Goal: Information Seeking & Learning: Learn about a topic

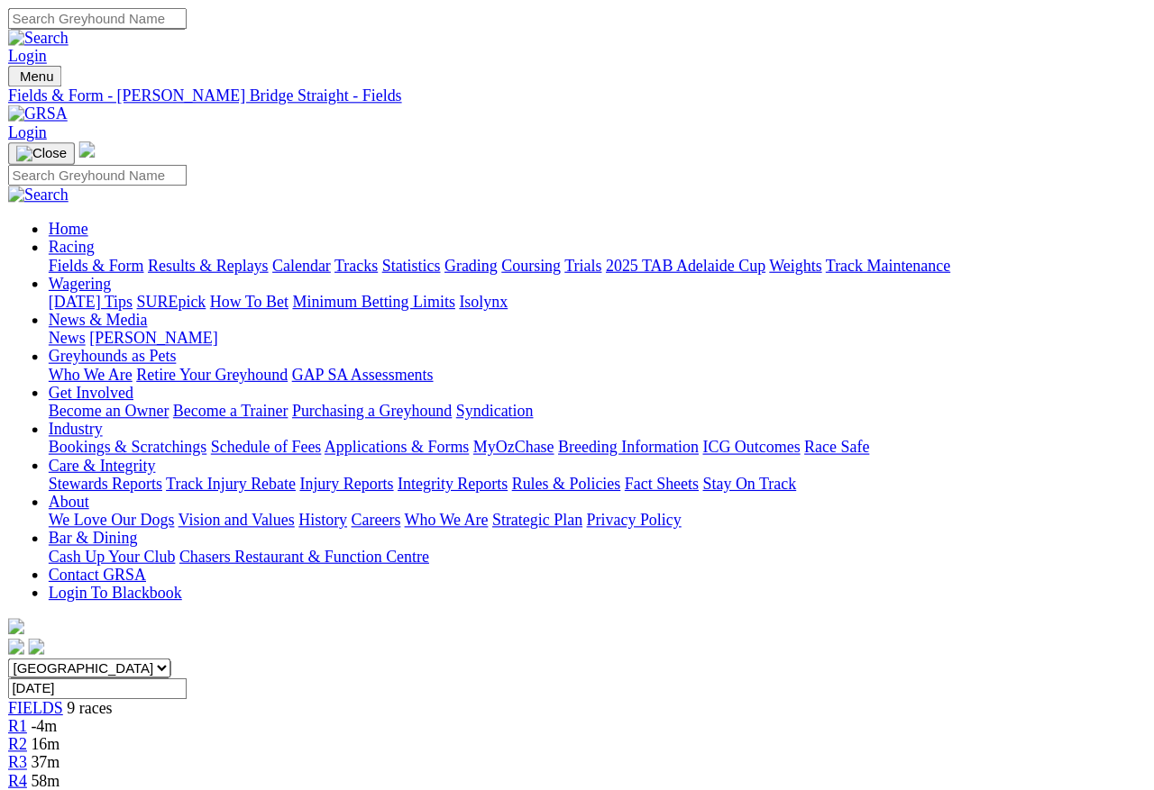
scroll to position [333, 0]
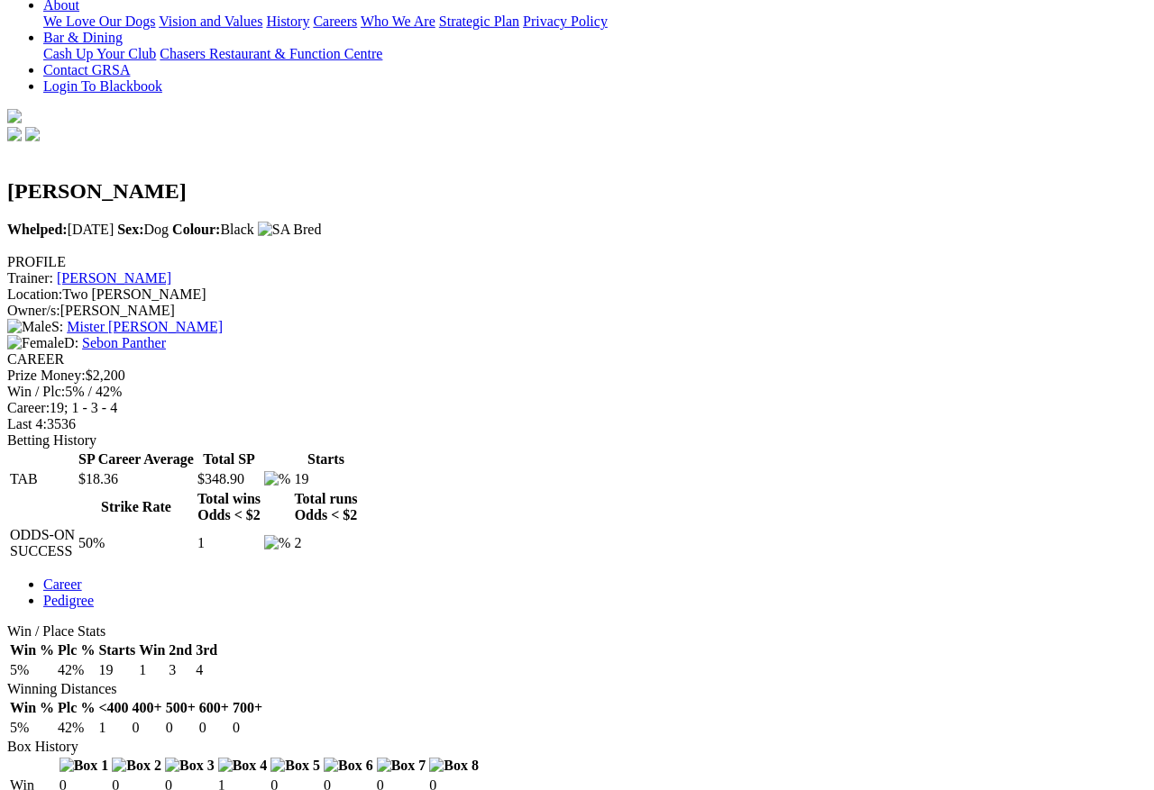
scroll to position [606, 0]
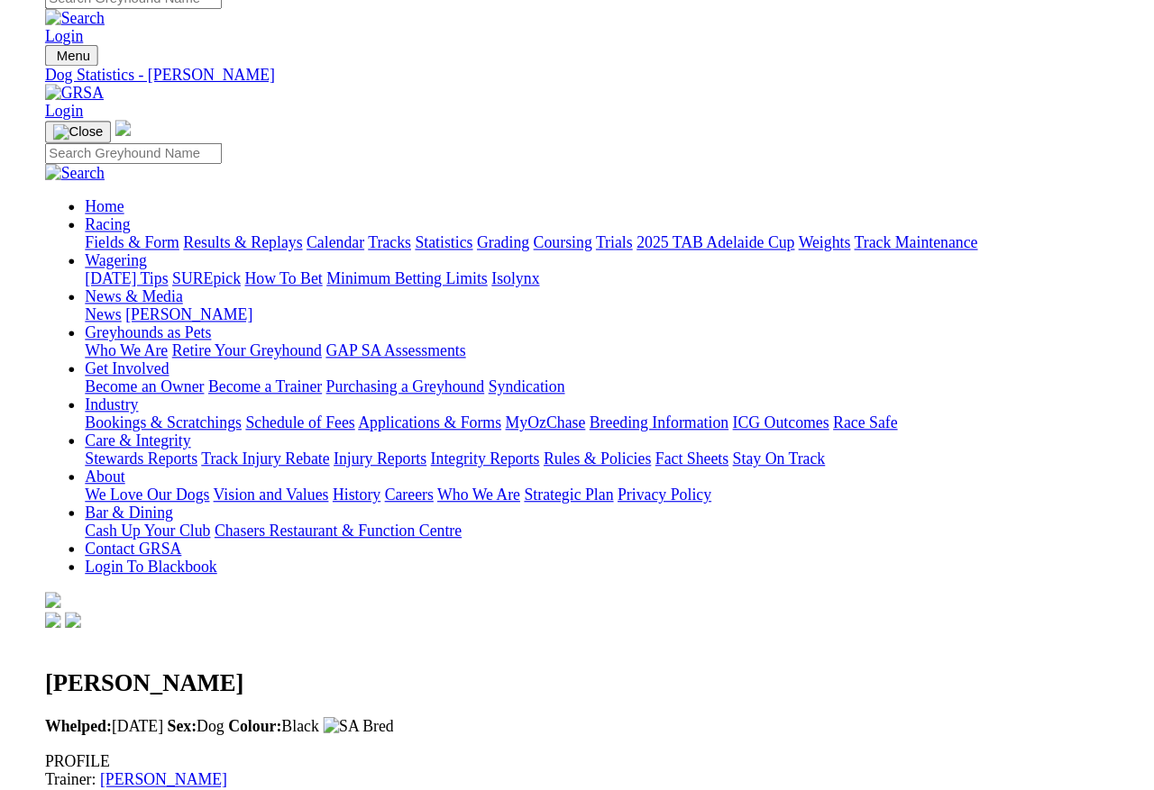
scroll to position [628, 0]
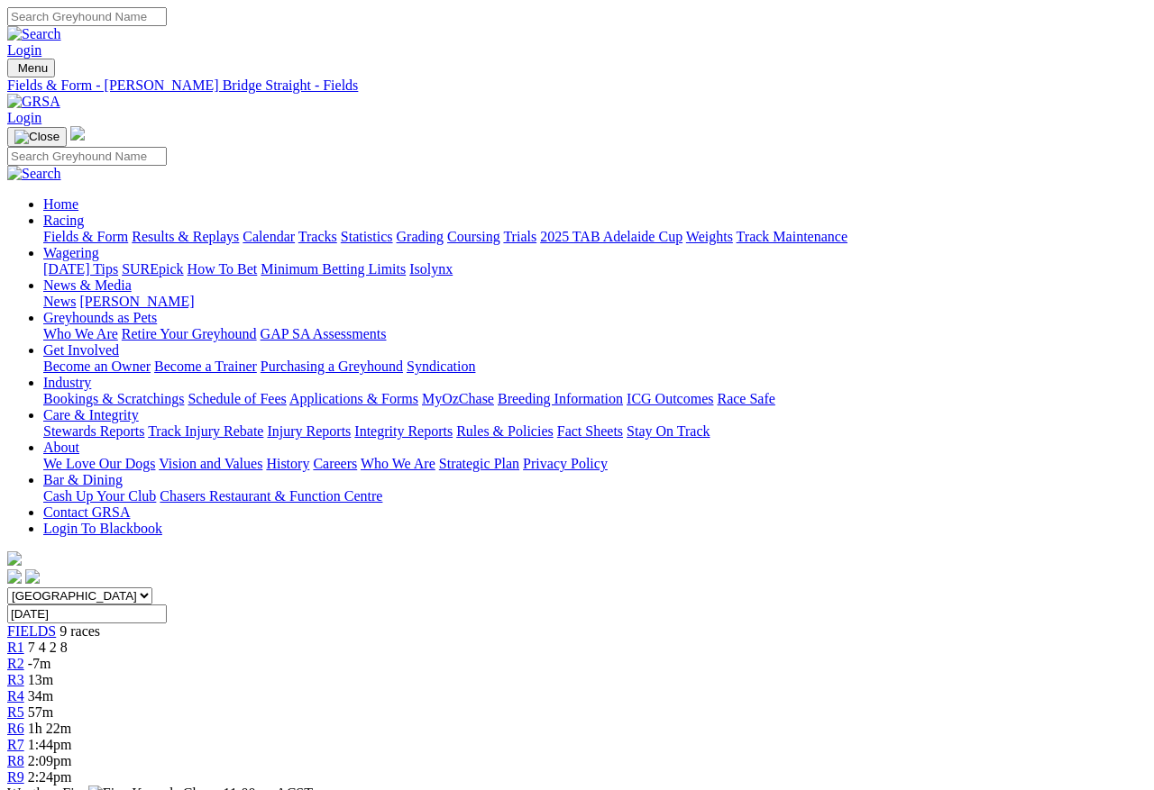
scroll to position [426, 0]
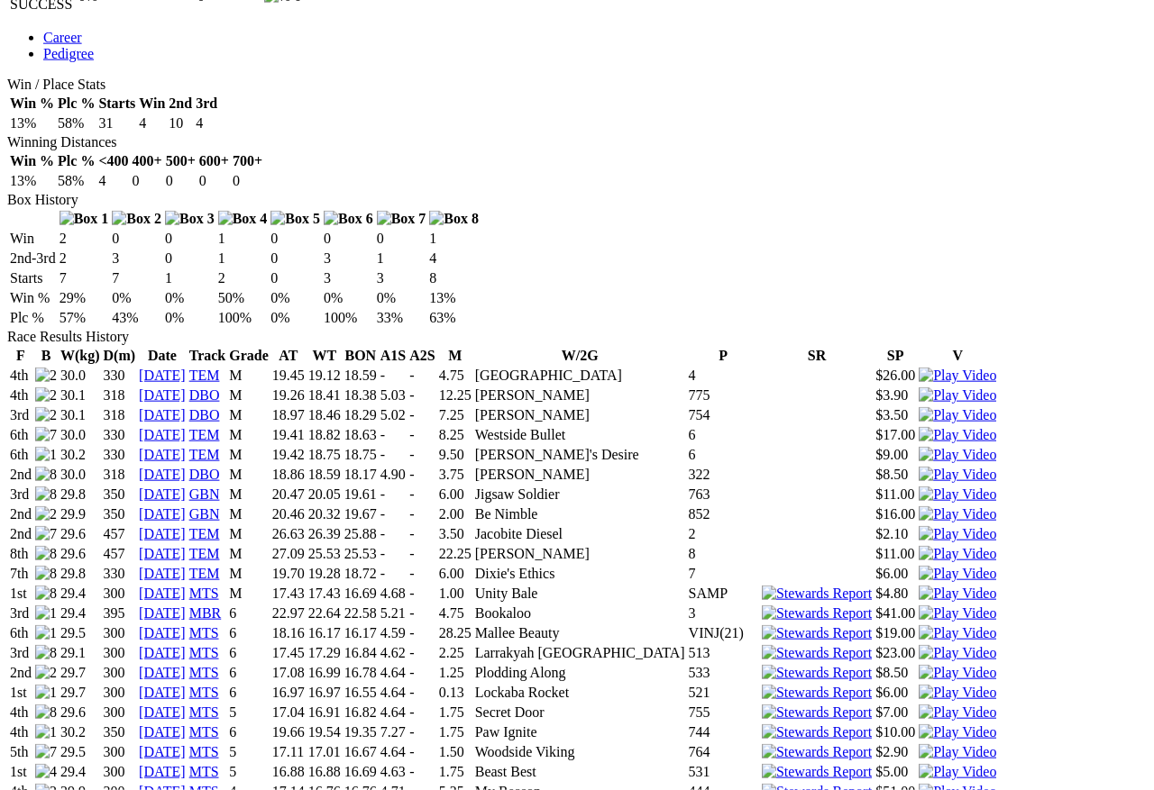
scroll to position [948, 0]
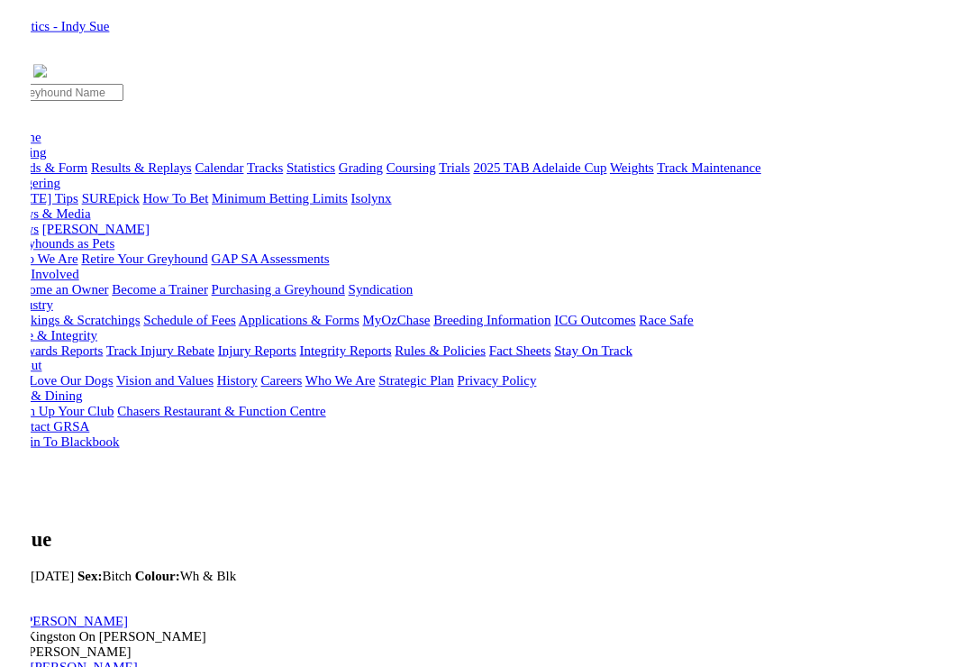
scroll to position [608, 0]
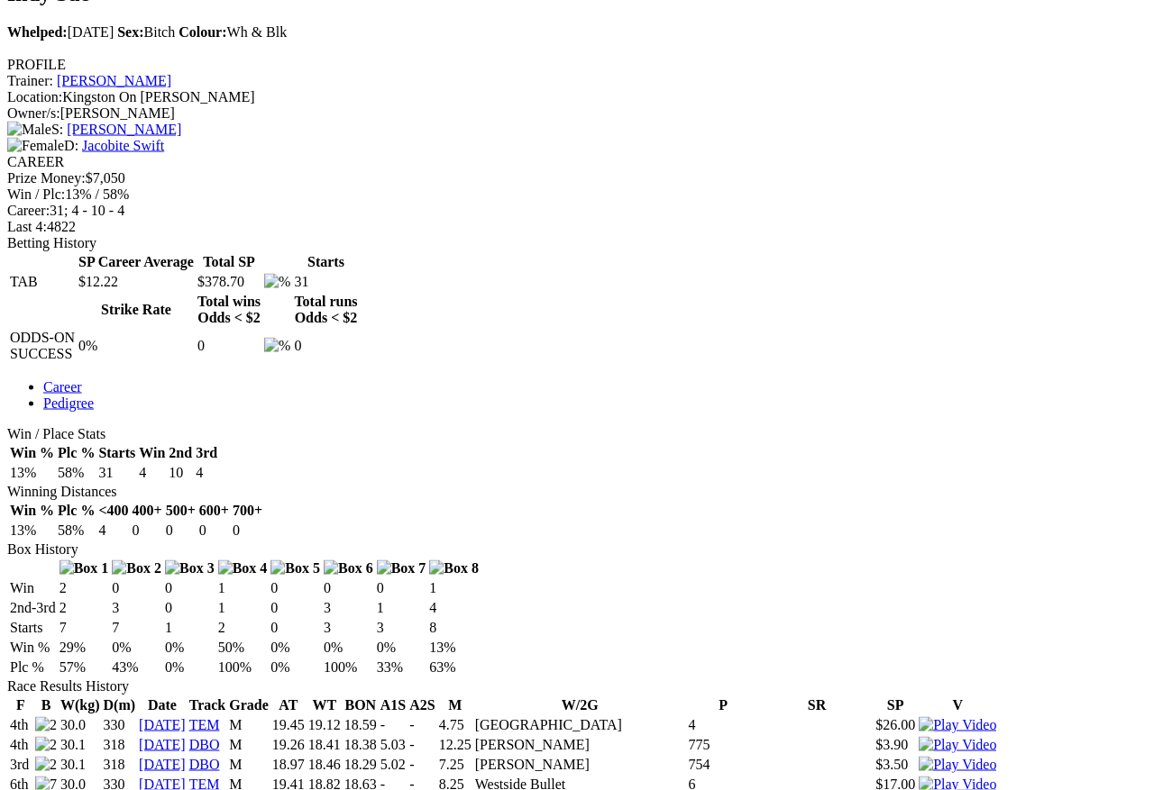
scroll to position [641, 0]
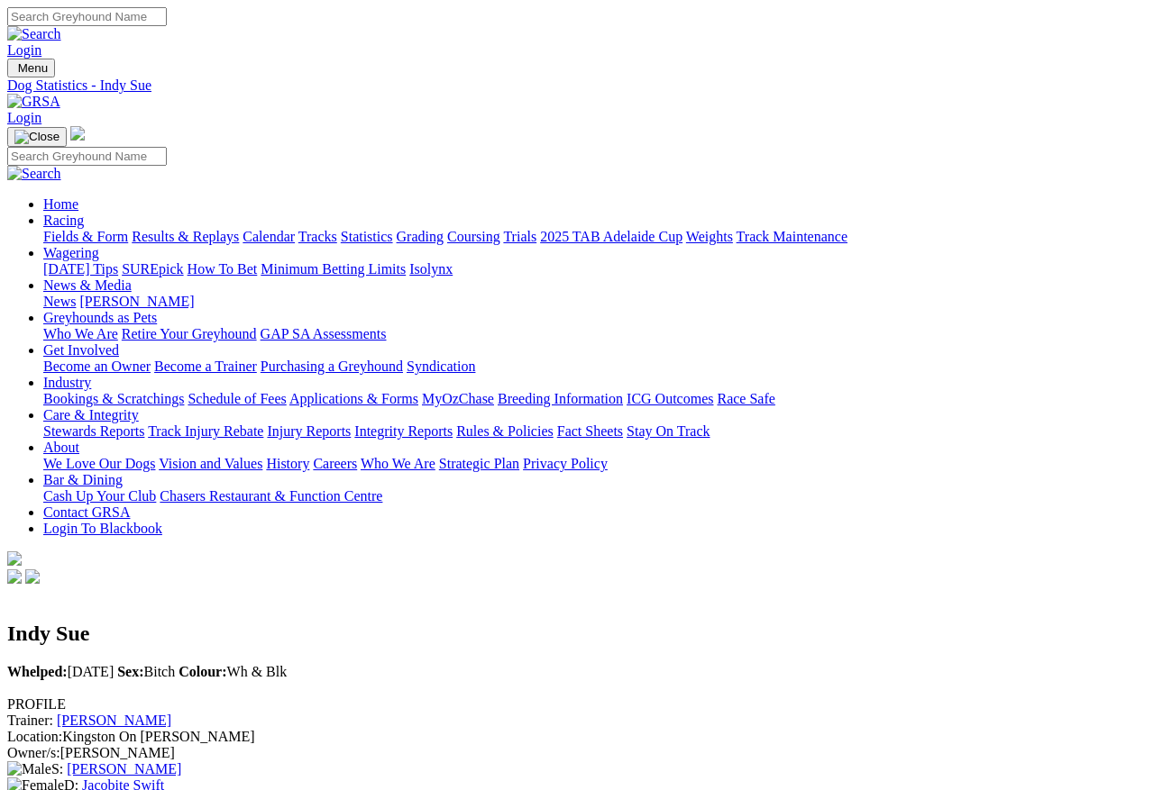
scroll to position [684, 0]
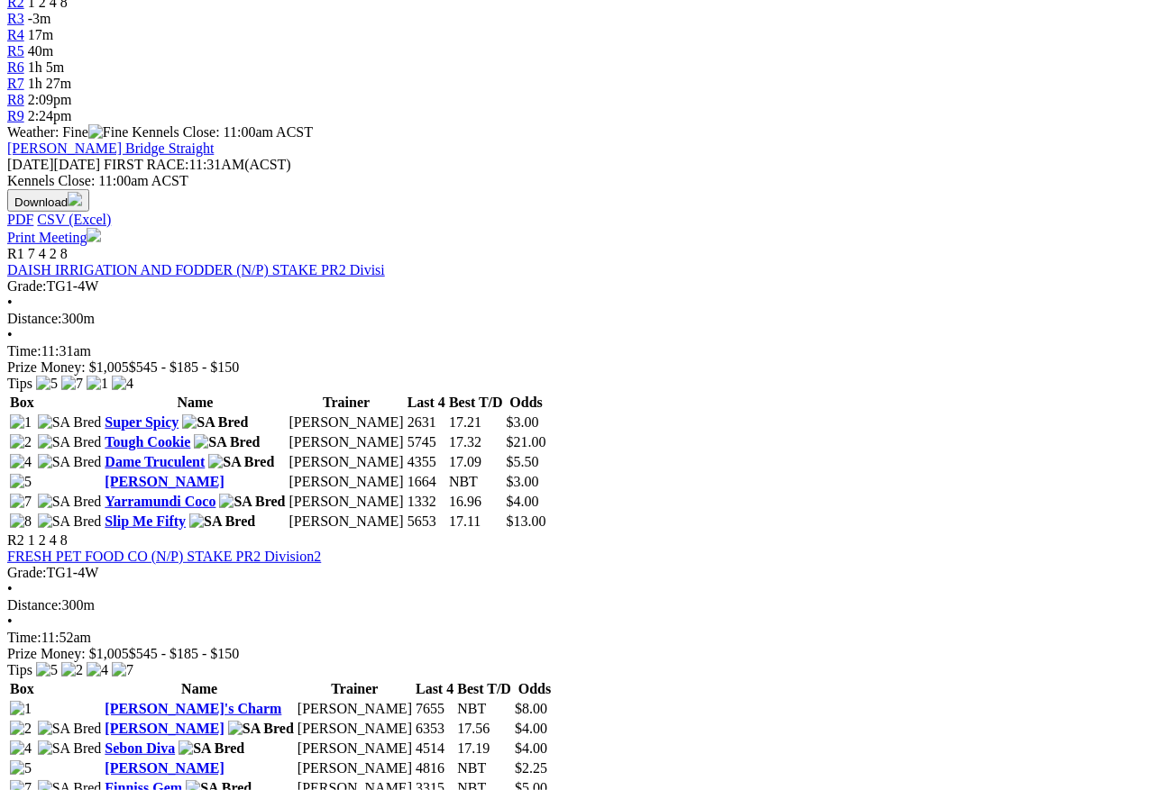
scroll to position [851, 0]
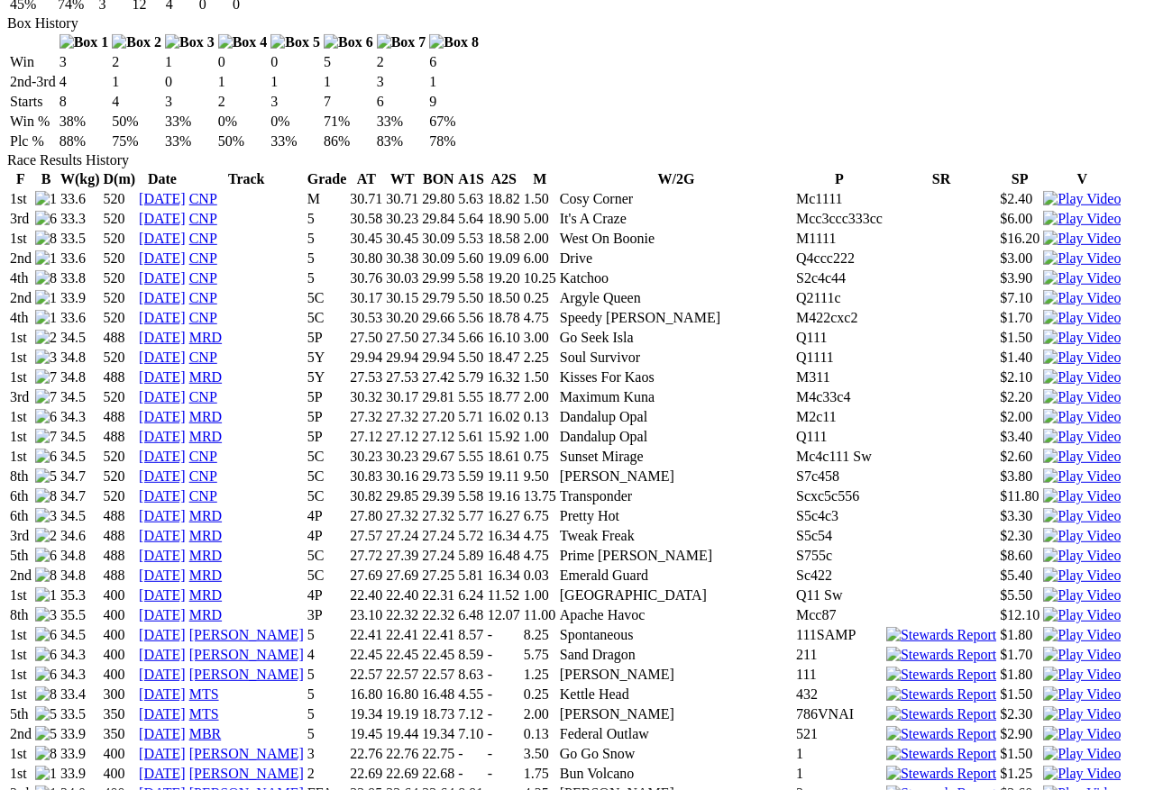
scroll to position [1167, 0]
click at [1043, 686] on img at bounding box center [1082, 694] width 78 height 16
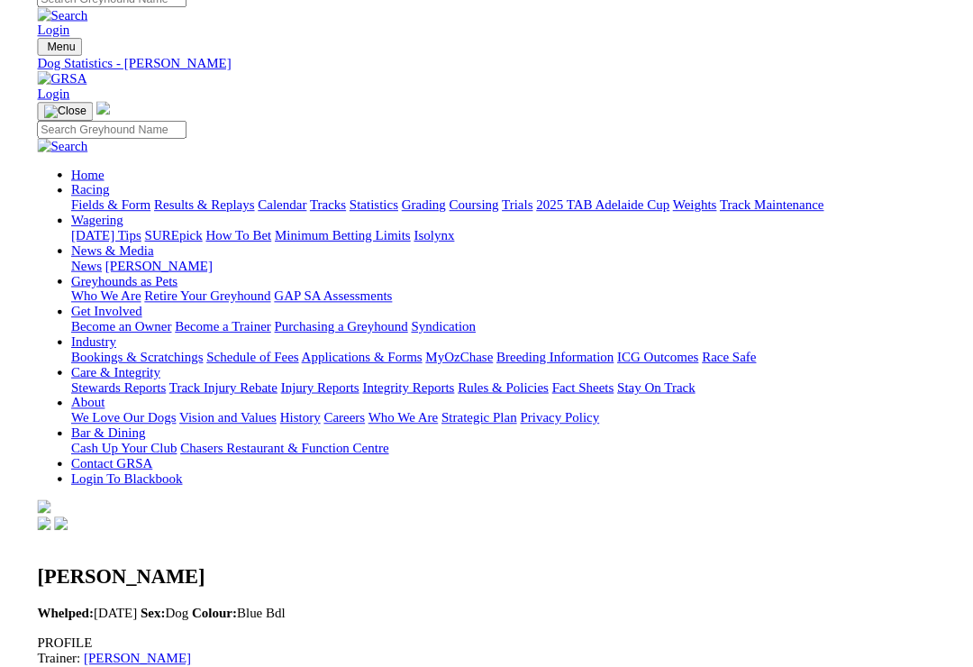
scroll to position [1190, 0]
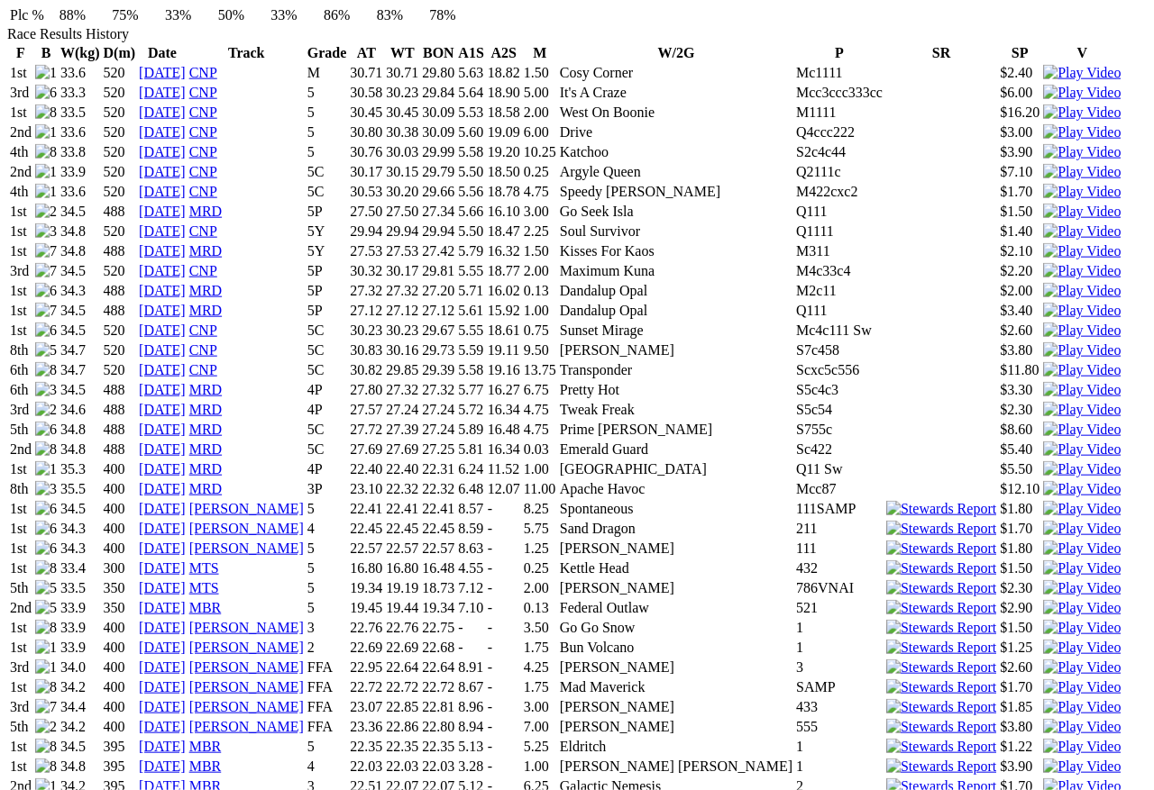
scroll to position [1157, 0]
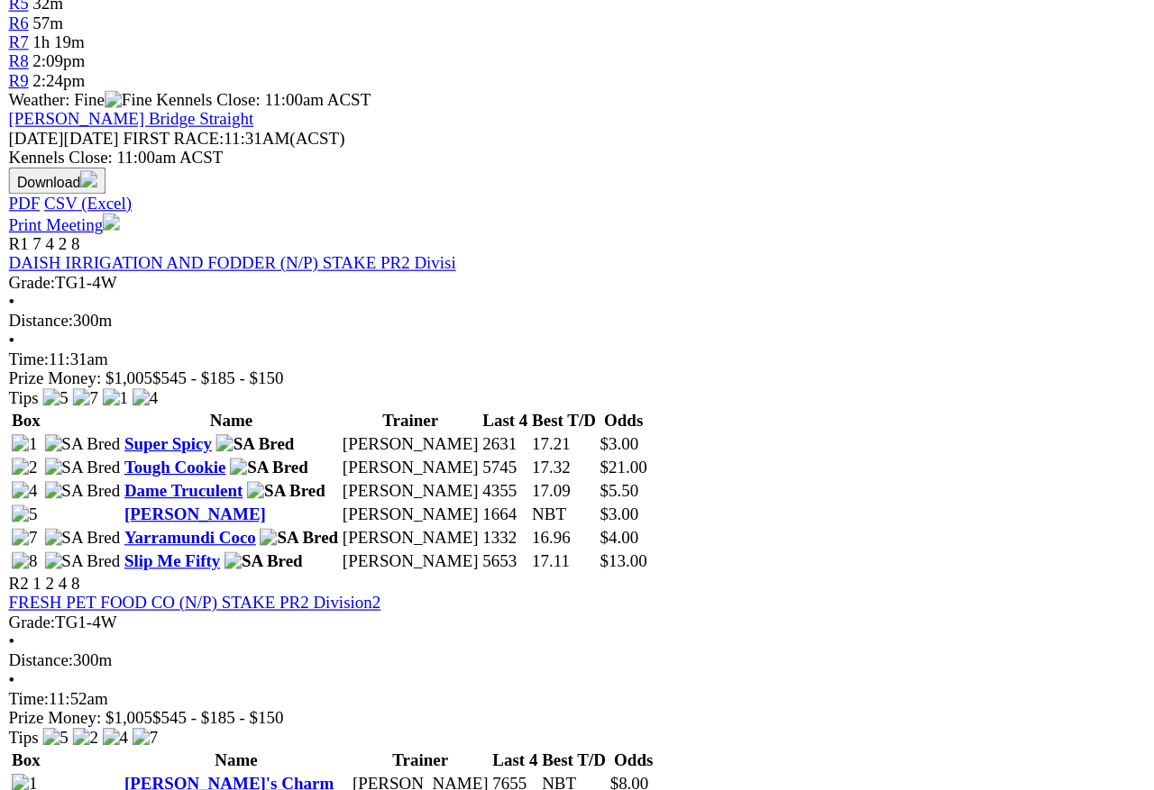
scroll to position [708, 0]
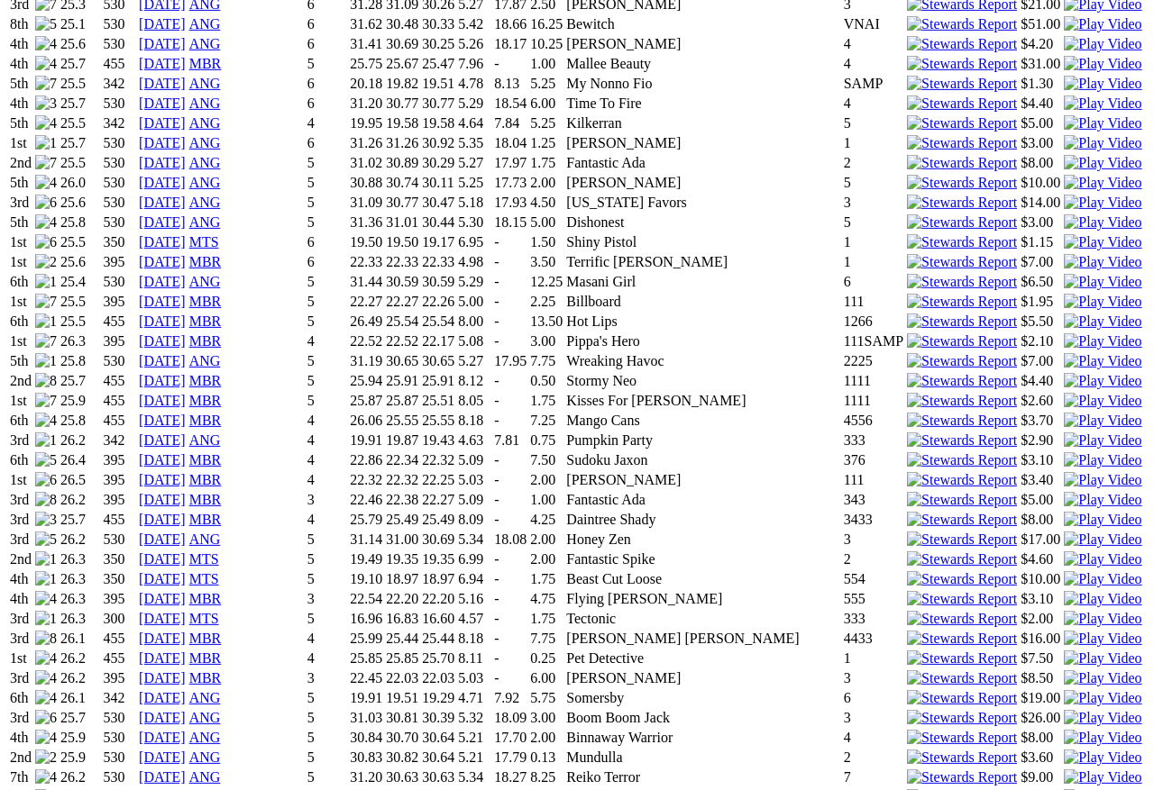
scroll to position [1759, 0]
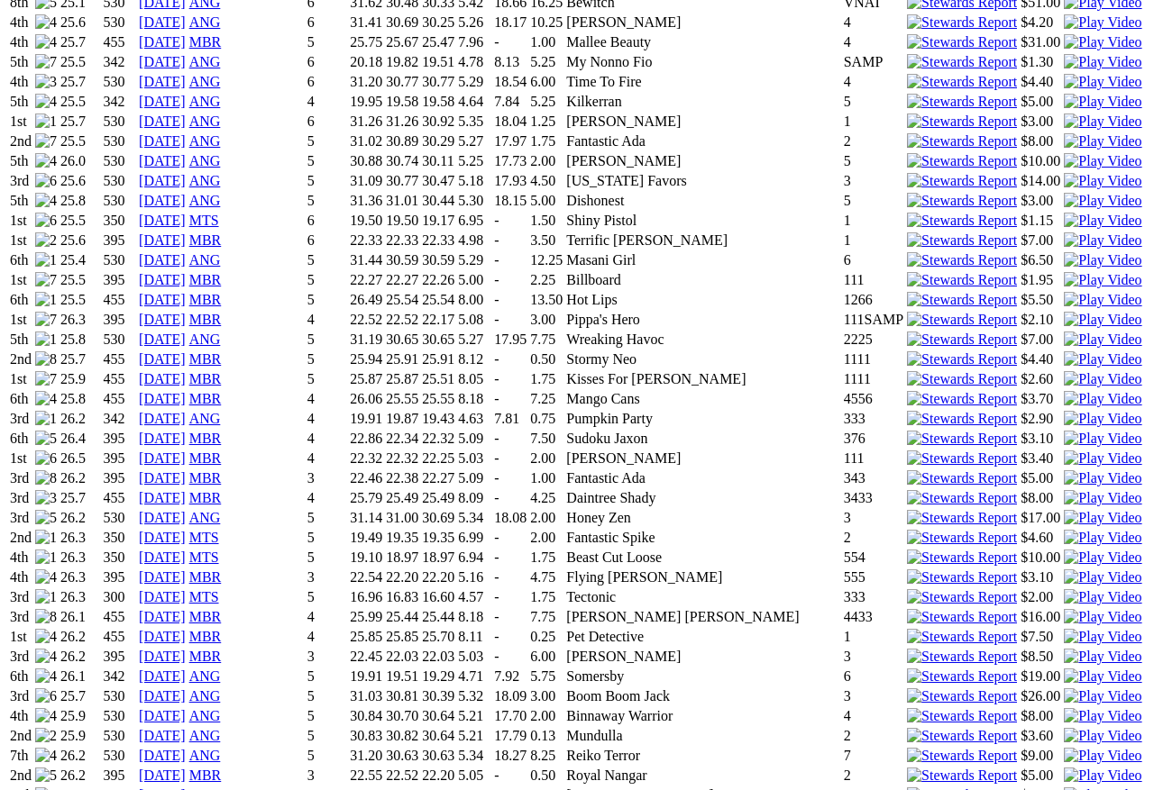
click at [1063, 589] on img at bounding box center [1102, 597] width 78 height 16
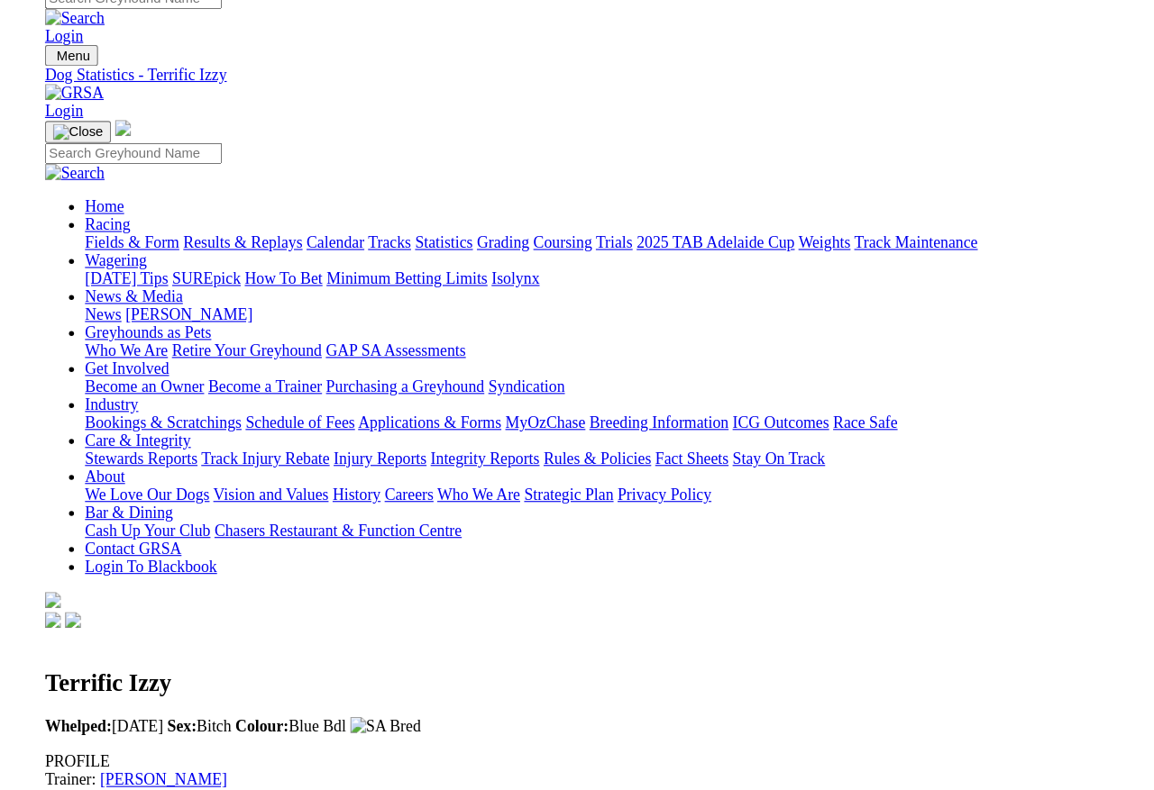
scroll to position [1782, 0]
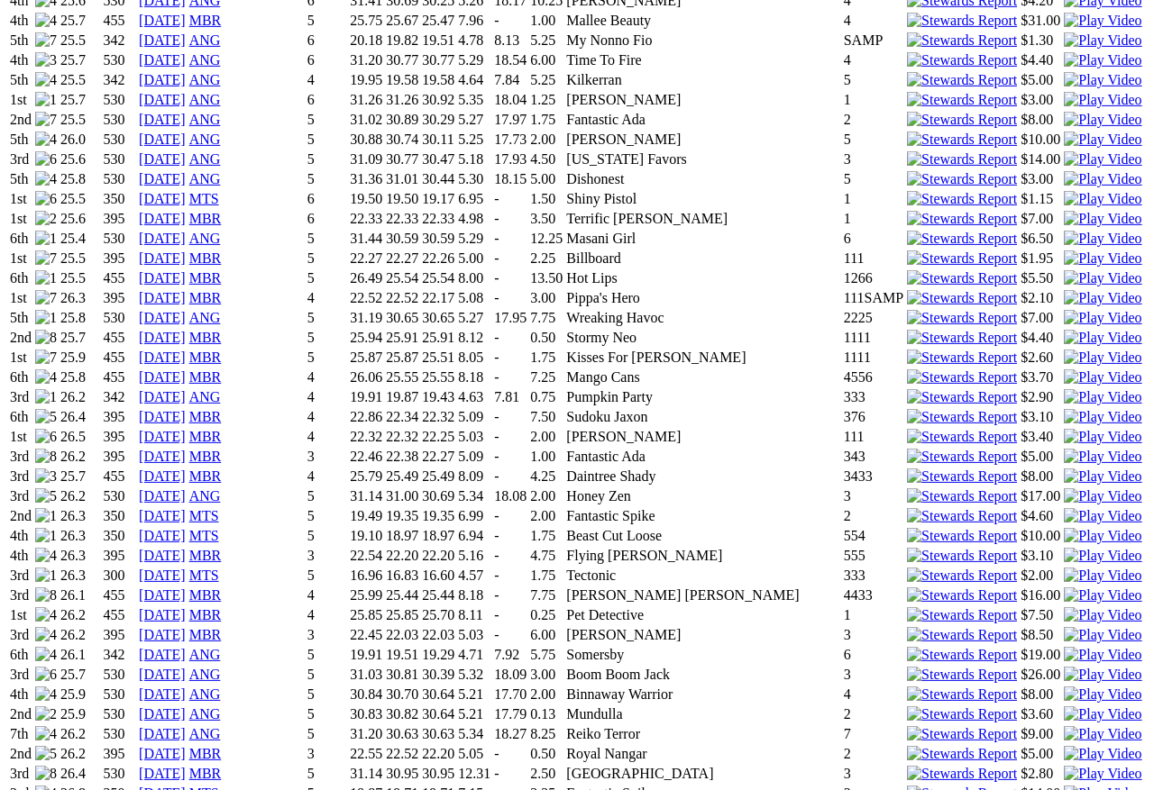
scroll to position [1781, 0]
